Goal: Navigation & Orientation: Find specific page/section

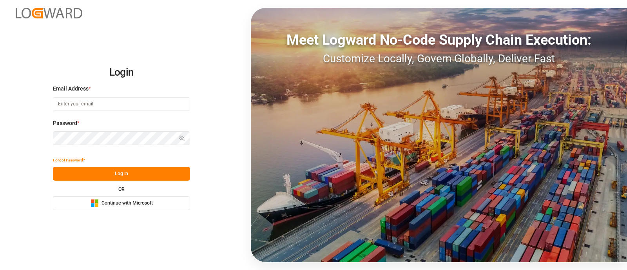
click at [68, 205] on button "Microsoft Logo Continue with Microsoft" at bounding box center [121, 203] width 137 height 14
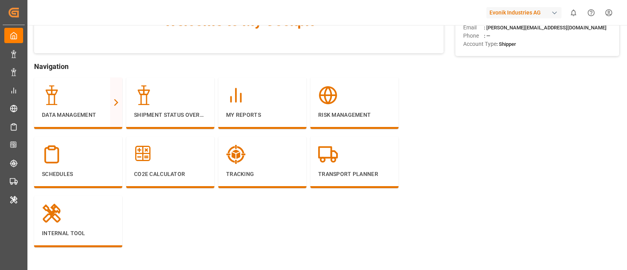
scroll to position [60, 0]
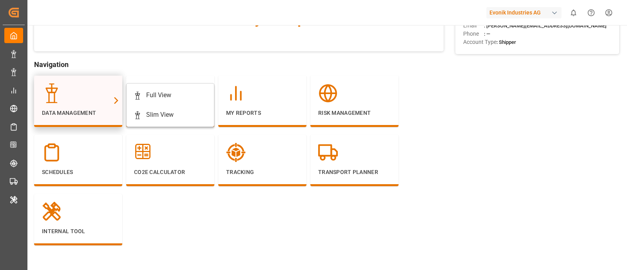
click at [69, 89] on div at bounding box center [78, 93] width 73 height 20
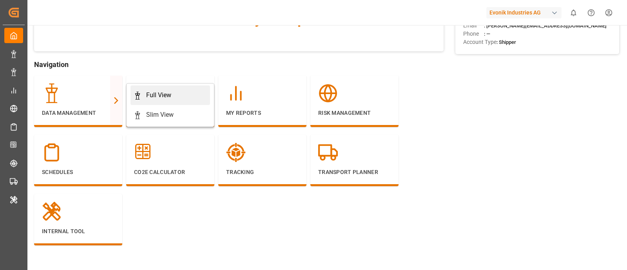
click at [139, 92] on icon at bounding box center [138, 96] width 8 height 8
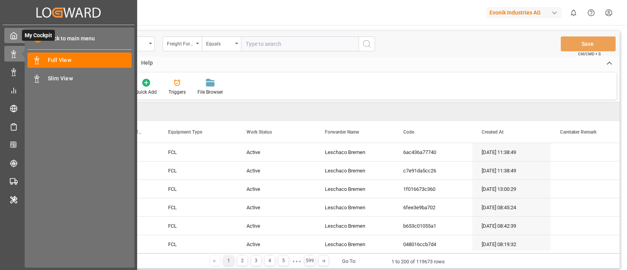
click at [18, 32] on div "My Cockpit My Cockpit" at bounding box center [68, 35] width 129 height 15
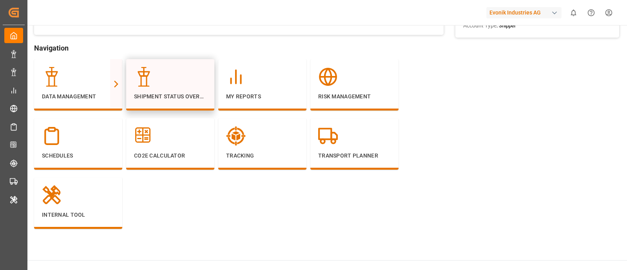
scroll to position [77, 0]
drag, startPoint x: 182, startPoint y: 83, endPoint x: 164, endPoint y: 81, distance: 18.5
click at [164, 81] on div at bounding box center [170, 77] width 73 height 20
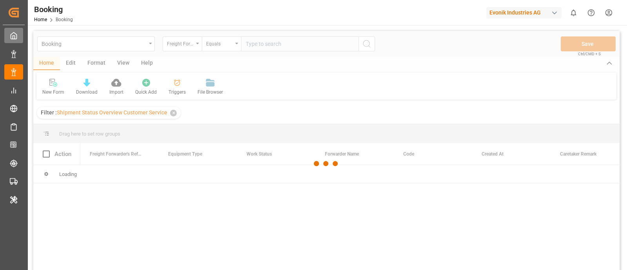
click at [19, 36] on div "My Cockpit My Cockpit" at bounding box center [13, 35] width 19 height 15
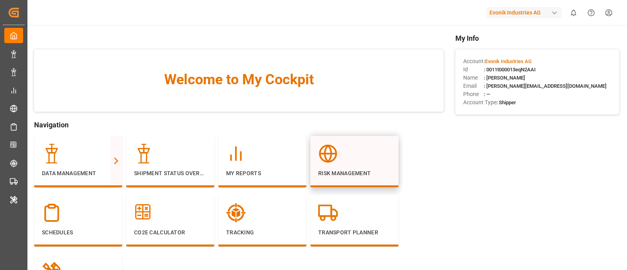
click at [371, 161] on div at bounding box center [354, 154] width 73 height 20
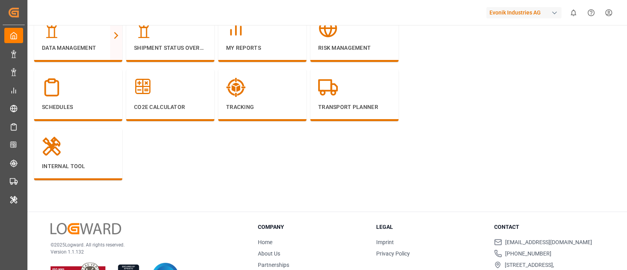
scroll to position [133, 0]
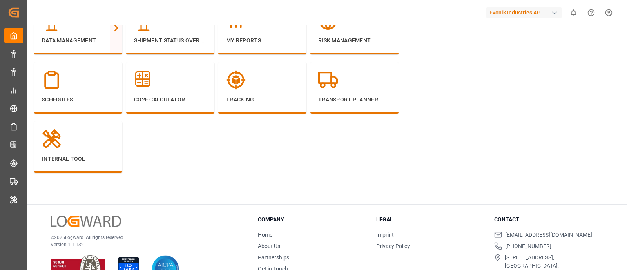
click at [90, 93] on div "Schedules" at bounding box center [78, 87] width 73 height 34
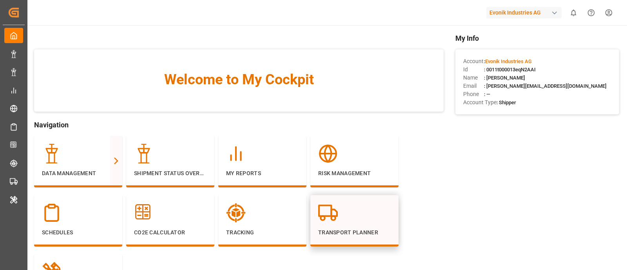
click at [370, 223] on div "Transport Planner" at bounding box center [354, 220] width 73 height 34
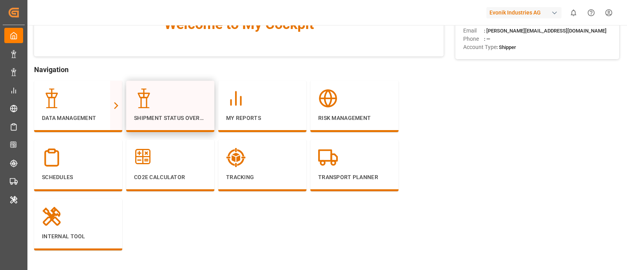
scroll to position [56, 0]
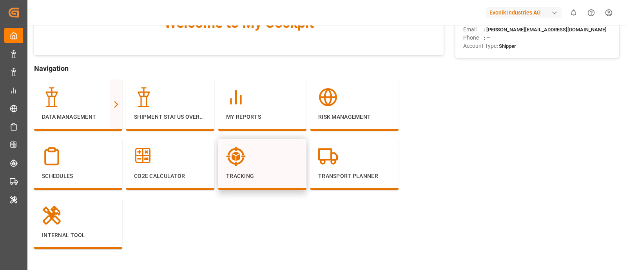
click at [260, 169] on div "Tracking" at bounding box center [262, 164] width 73 height 34
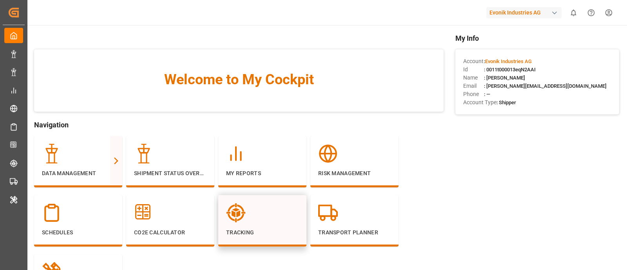
click at [260, 202] on div "Tracking" at bounding box center [262, 220] width 88 height 51
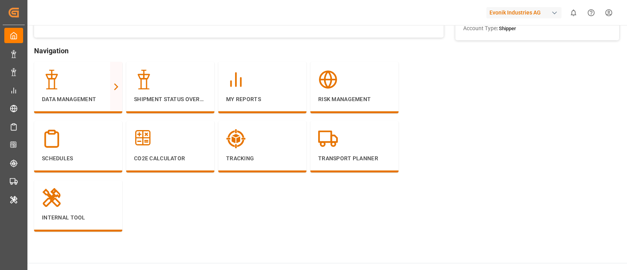
scroll to position [76, 0]
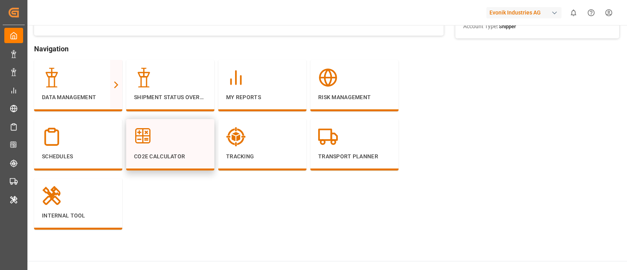
click at [163, 151] on div "CO2e Calculator" at bounding box center [170, 144] width 73 height 34
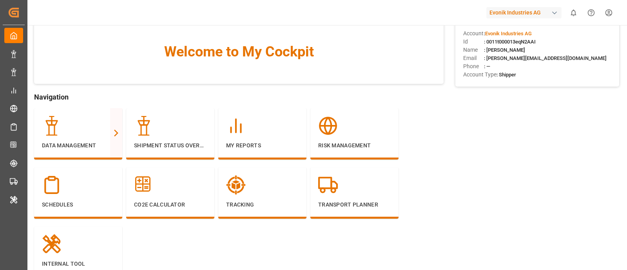
scroll to position [69, 0]
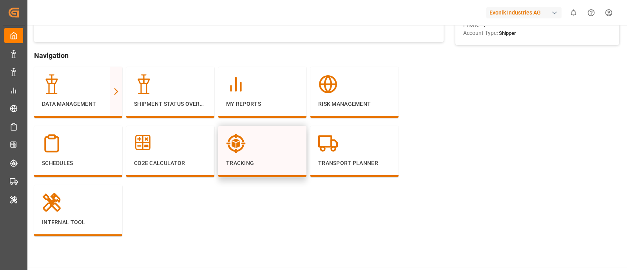
click at [266, 156] on div "Tracking" at bounding box center [262, 151] width 73 height 34
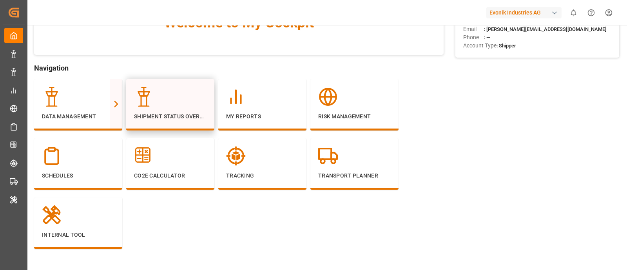
scroll to position [20, 0]
